Goal: Task Accomplishment & Management: Complete application form

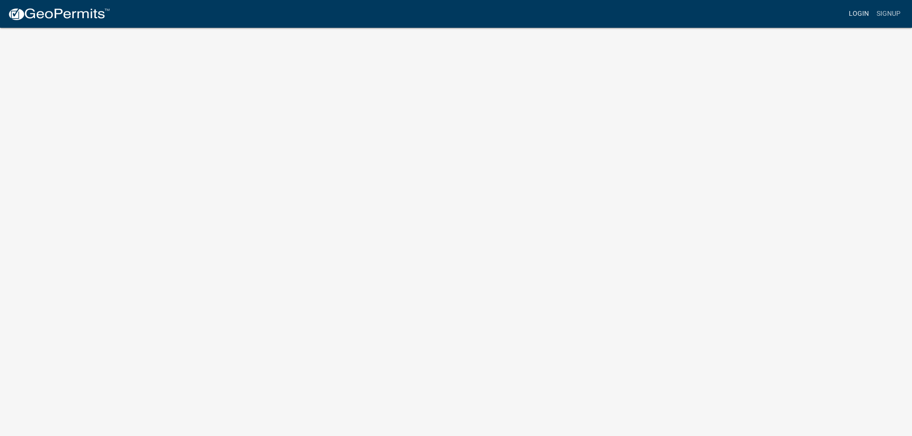
click at [864, 18] on link "Login" at bounding box center [859, 14] width 28 height 18
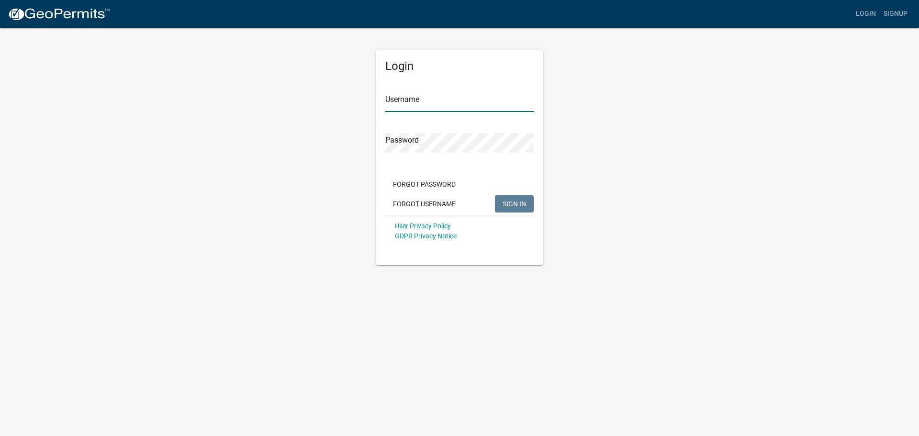
type input "[EMAIL_ADDRESS][DOMAIN_NAME]"
click at [428, 100] on input "[EMAIL_ADDRESS][DOMAIN_NAME]" at bounding box center [459, 102] width 148 height 20
click at [502, 203] on button "SIGN IN" at bounding box center [514, 203] width 39 height 17
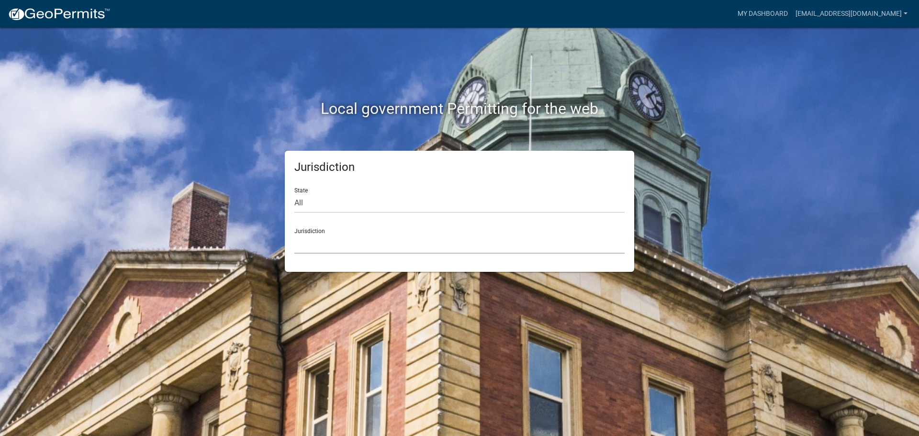
click at [333, 246] on select "[GEOGRAPHIC_DATA], [US_STATE] [GEOGRAPHIC_DATA], [US_STATE][PERSON_NAME][GEOGRA…" at bounding box center [459, 244] width 330 height 20
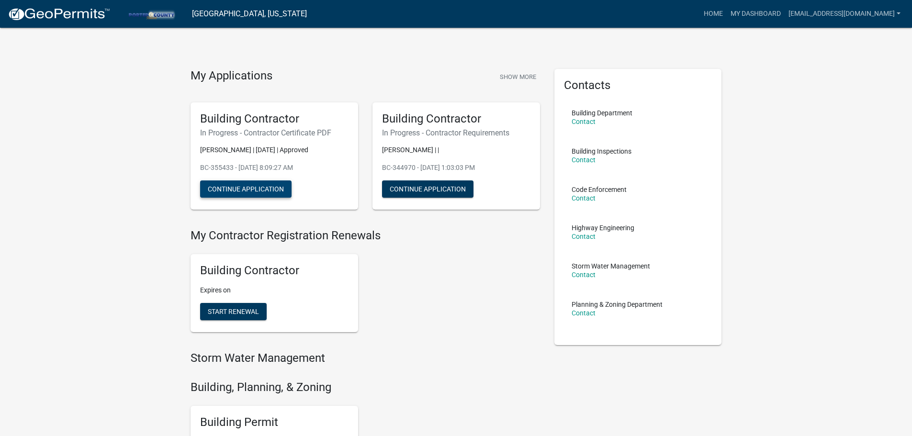
click at [240, 191] on button "Continue Application" at bounding box center [245, 188] width 91 height 17
